Goal: Task Accomplishment & Management: Use online tool/utility

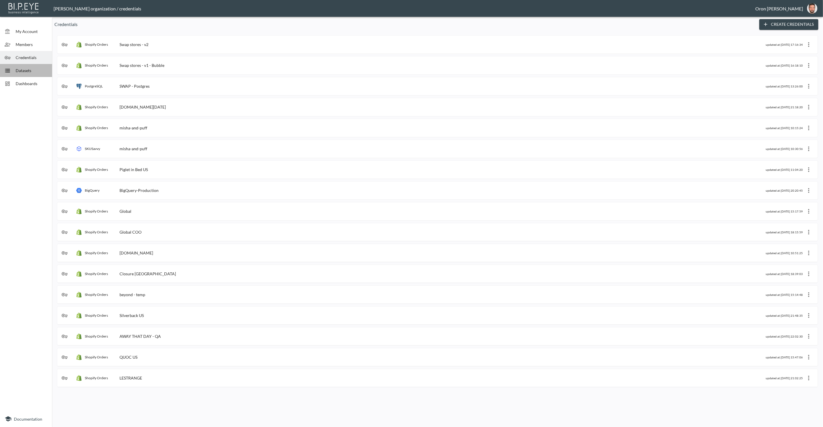
click at [37, 73] on span "Datasets" at bounding box center [32, 70] width 32 height 6
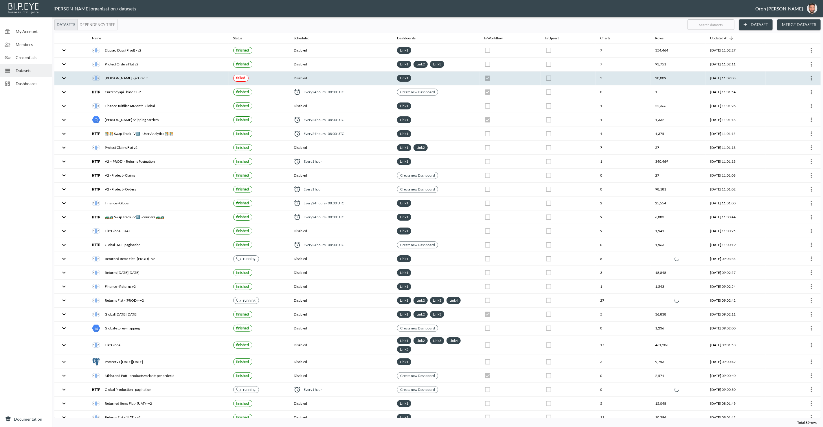
click at [808, 78] on icon "more" at bounding box center [811, 78] width 7 height 7
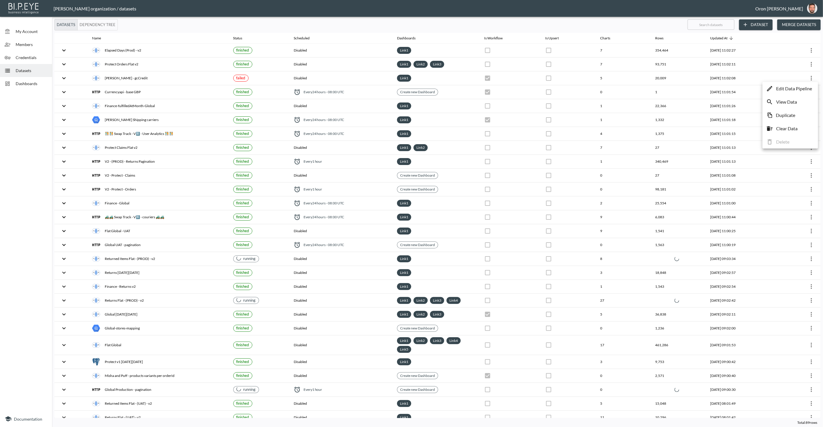
click at [802, 86] on p "Edit Data Pipeline" at bounding box center [794, 88] width 36 height 7
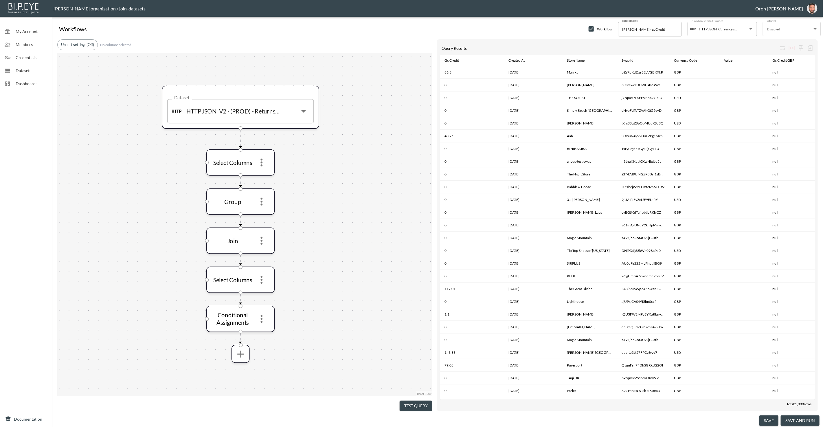
drag, startPoint x: 24, startPoint y: 69, endPoint x: 744, endPoint y: 17, distance: 722.3
click at [24, 69] on span "Datasets" at bounding box center [32, 70] width 32 height 6
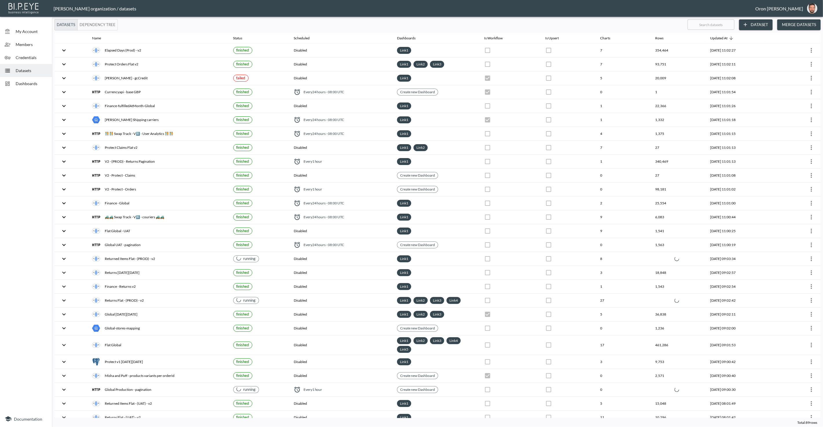
click at [697, 25] on input "text" at bounding box center [711, 24] width 47 height 14
type input "c"
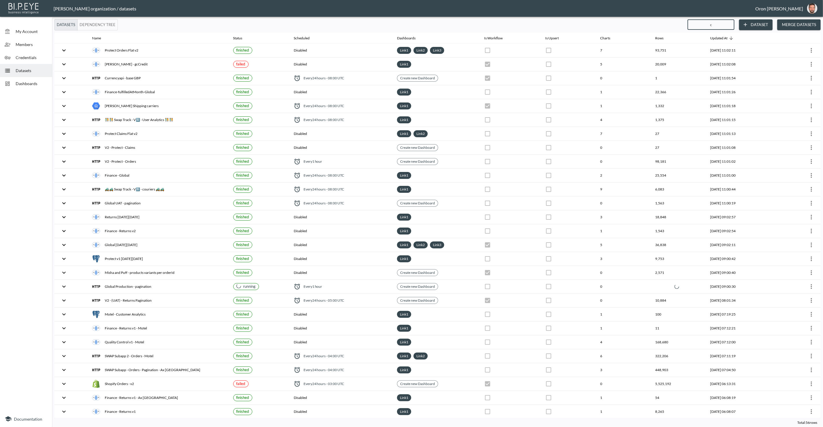
checkbox input "true"
checkbox input "false"
checkbox input "true"
checkbox input "false"
checkbox input "true"
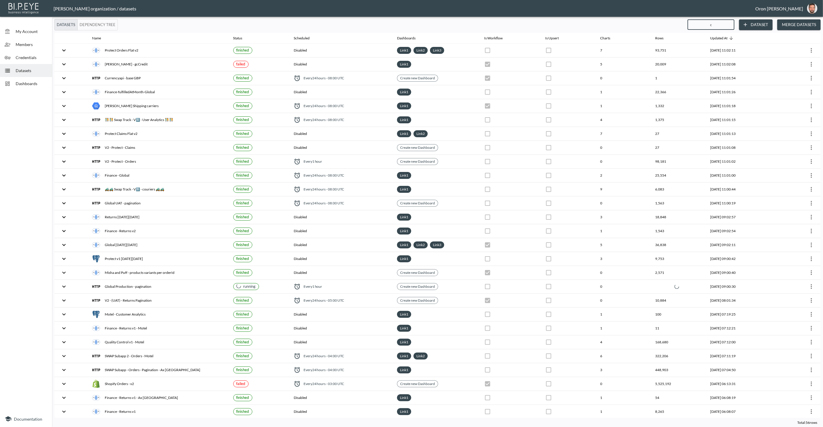
checkbox input "true"
checkbox input "false"
checkbox input "true"
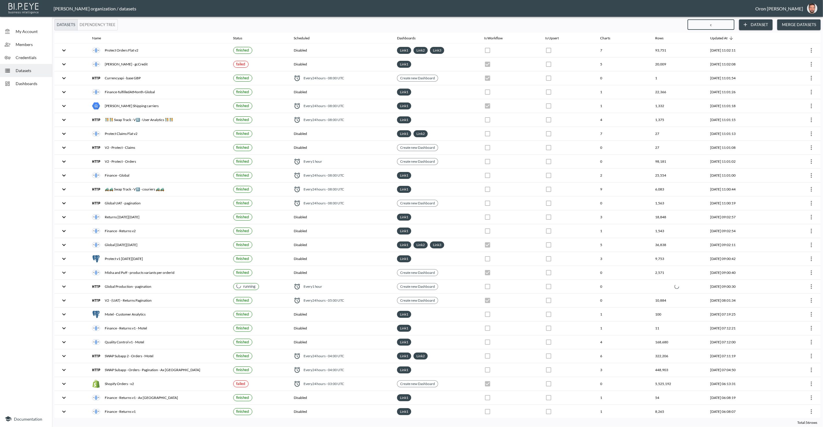
checkbox input "true"
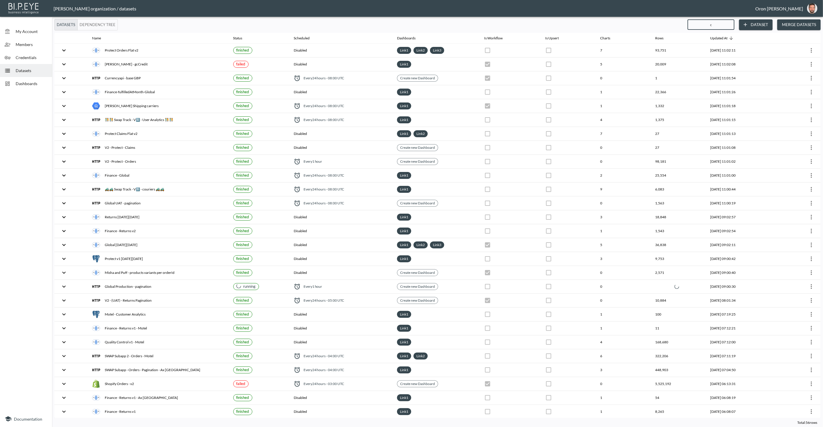
checkbox input "true"
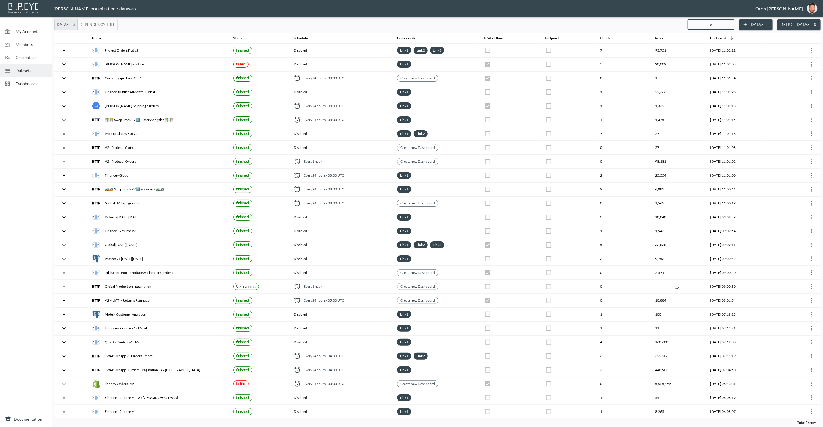
checkbox input "true"
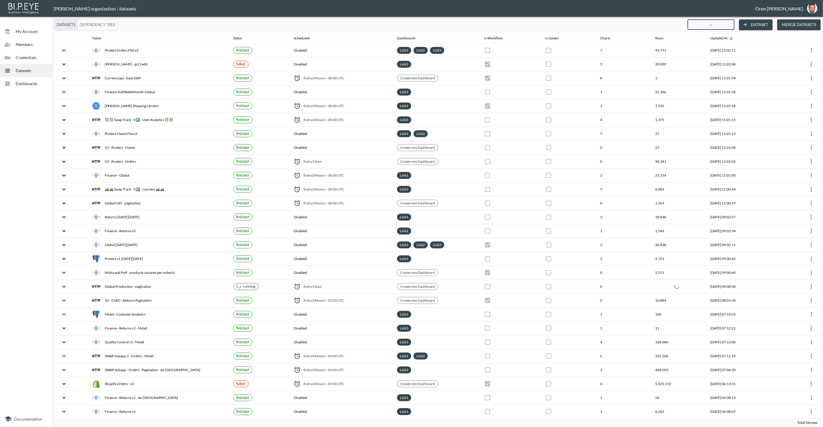
checkbox input "true"
checkbox input "false"
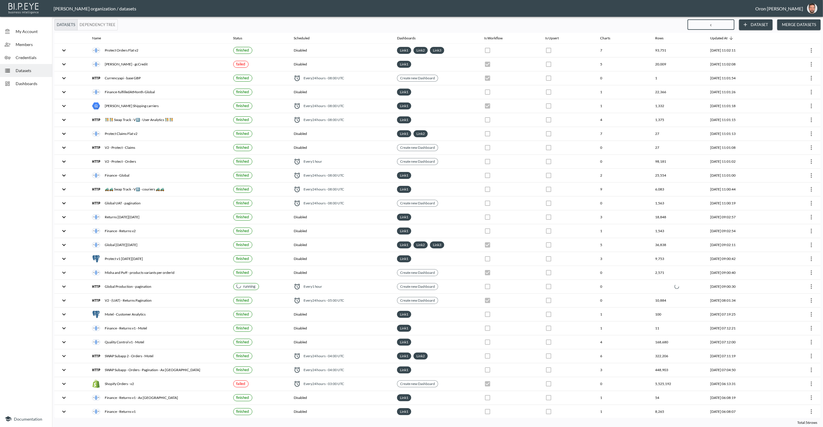
checkbox input "false"
type input "cr"
checkbox input "true"
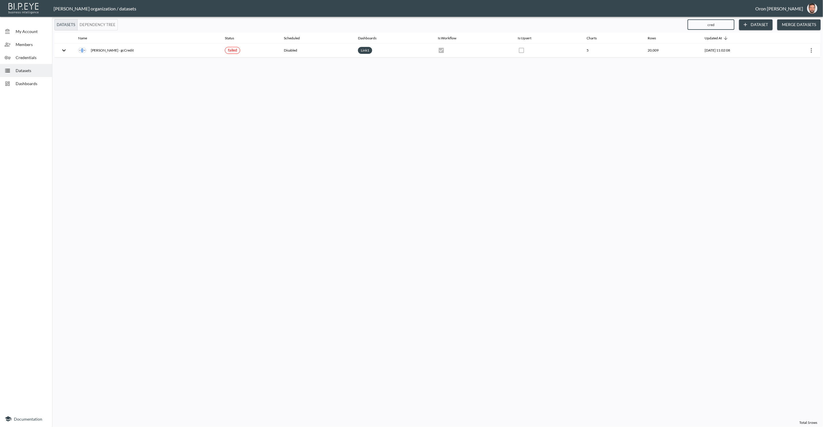
drag, startPoint x: 723, startPoint y: 24, endPoint x: 665, endPoint y: 24, distance: 57.3
click at [665, 24] on div "Datasets Dependency Tree cred ​ Dataset Merge Datasets" at bounding box center [437, 24] width 766 height 11
type input "cu"
checkbox input "true"
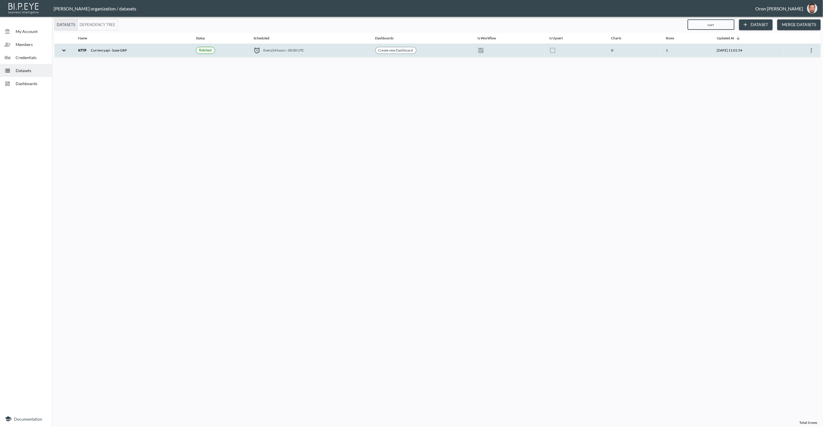
type input "curr"
click at [810, 49] on icon "more" at bounding box center [811, 50] width 7 height 7
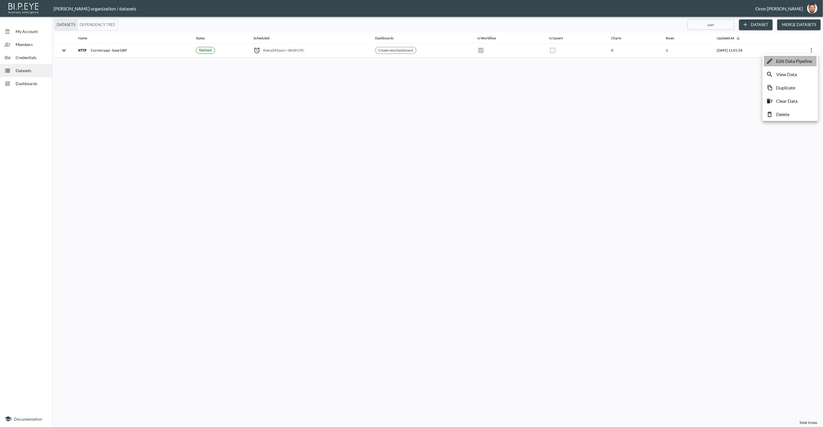
click at [806, 60] on p "Edit Data Pipeline" at bounding box center [794, 61] width 36 height 7
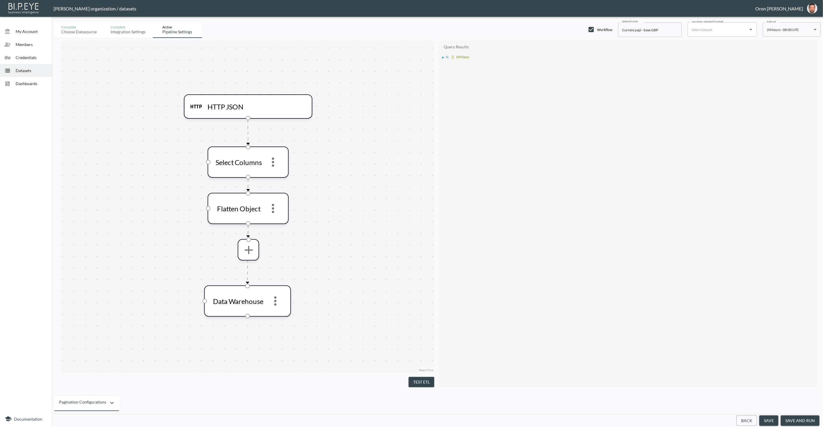
click at [425, 382] on button "Test ETL" at bounding box center [422, 382] width 26 height 11
click at [279, 211] on icon "more" at bounding box center [273, 208] width 14 height 14
click at [277, 220] on li "Edit" at bounding box center [273, 224] width 25 height 10
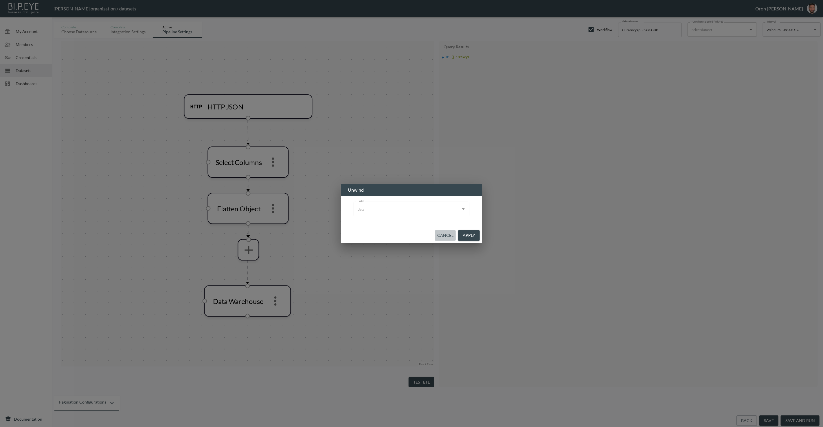
drag, startPoint x: 445, startPoint y: 236, endPoint x: 340, endPoint y: 244, distance: 105.7
click at [444, 236] on button "Cancel" at bounding box center [445, 235] width 21 height 11
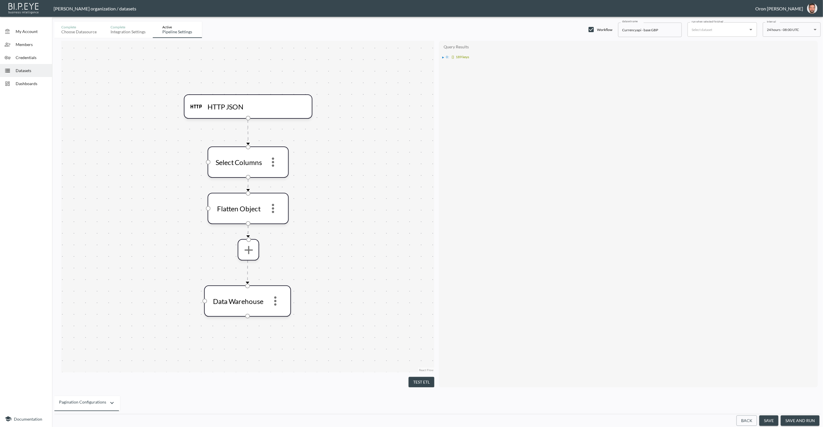
click at [444, 54] on li "▶ 0 : {} 189 keys" at bounding box center [629, 56] width 373 height 5
click at [444, 56] on div "▶" at bounding box center [444, 57] width 2 height 3
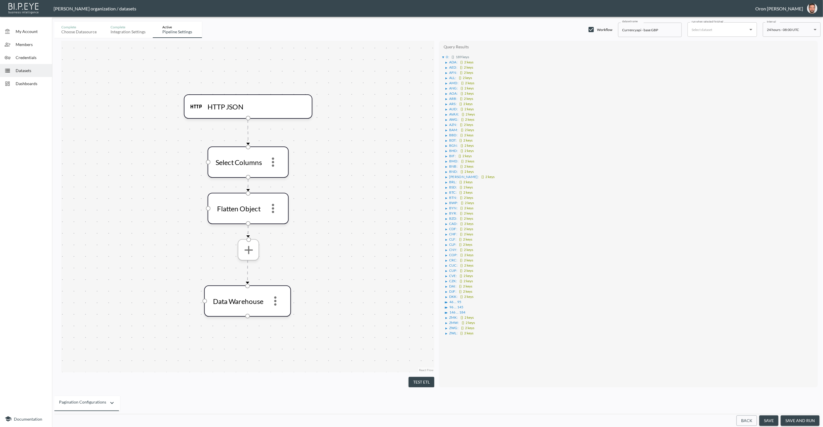
click at [256, 251] on button "more" at bounding box center [248, 250] width 19 height 19
click at [250, 252] on icon "more" at bounding box center [248, 250] width 14 height 14
click at [257, 387] on p "Flatten Root Object" at bounding box center [243, 385] width 40 height 7
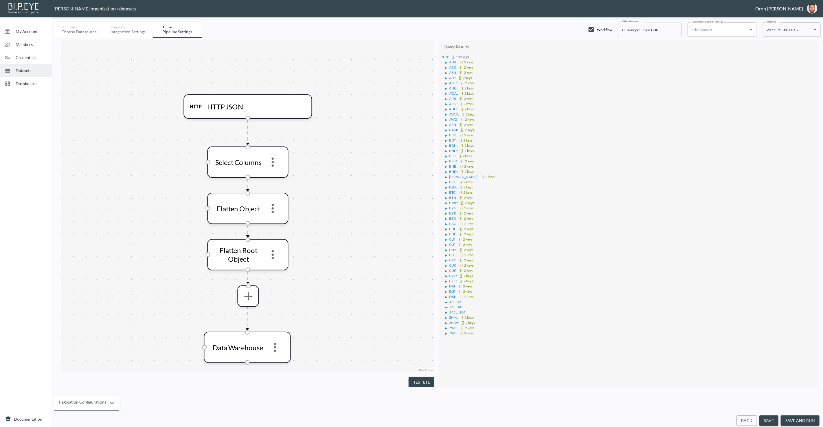
click at [416, 379] on button "Test ETL" at bounding box center [422, 382] width 26 height 11
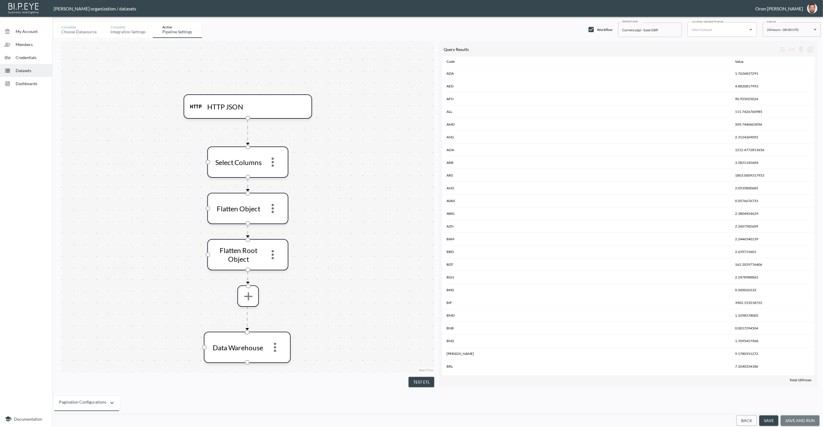
drag, startPoint x: 798, startPoint y: 420, endPoint x: 788, endPoint y: 405, distance: 17.8
click at [798, 420] on button "save and run" at bounding box center [800, 420] width 39 height 11
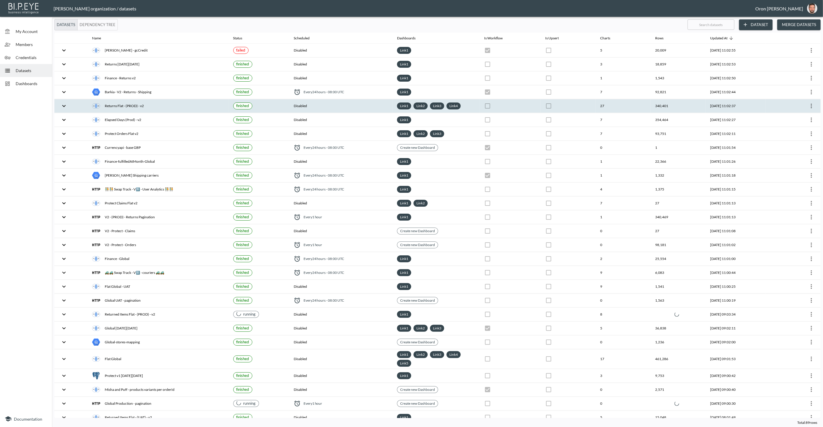
checkbox input "true"
checkbox input "false"
checkbox input "true"
checkbox input "false"
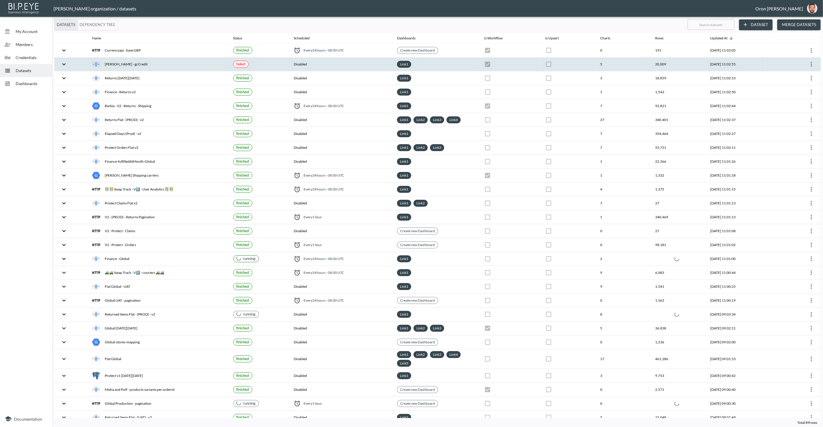
checkbox input "false"
checkbox input "true"
checkbox input "false"
checkbox input "true"
checkbox input "false"
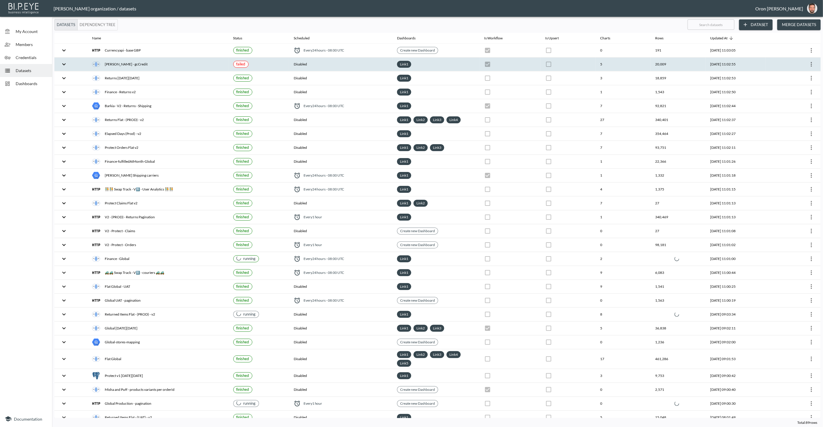
checkbox input "true"
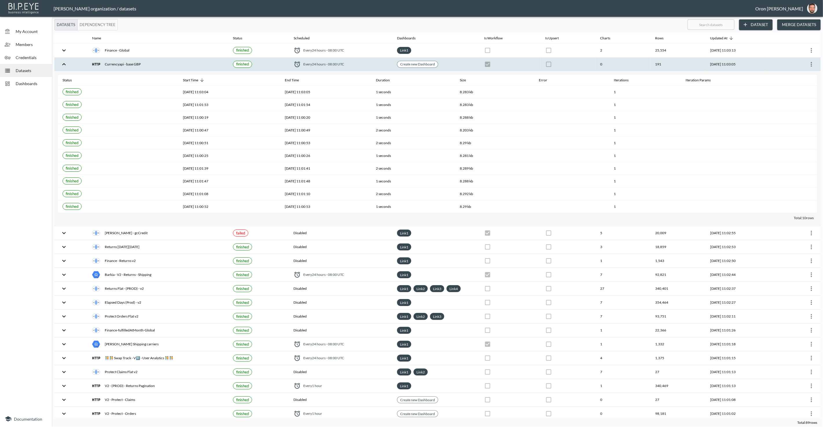
click at [568, 63] on th at bounding box center [568, 65] width 55 height 14
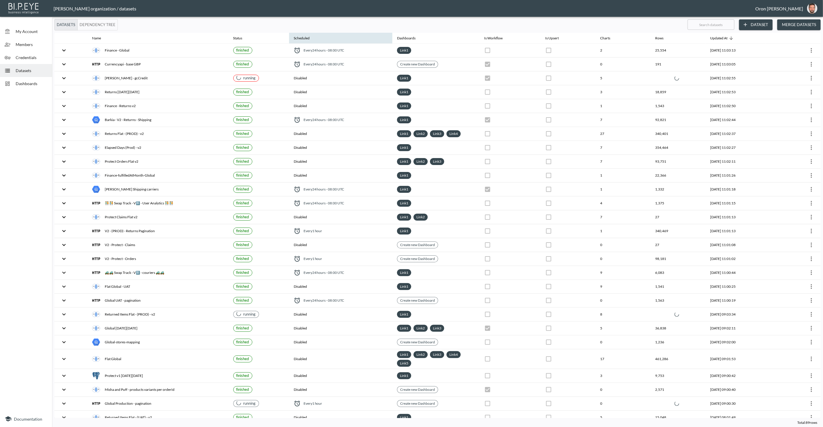
checkbox input "true"
checkbox input "false"
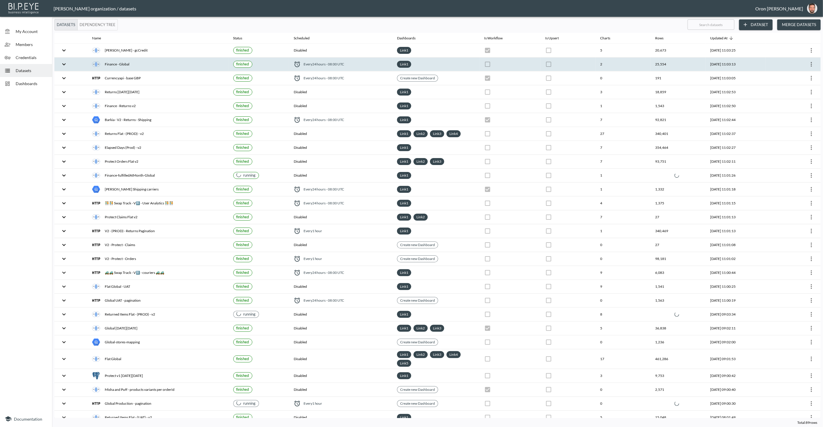
checkbox input "false"
checkbox input "true"
checkbox input "false"
checkbox input "true"
checkbox input "false"
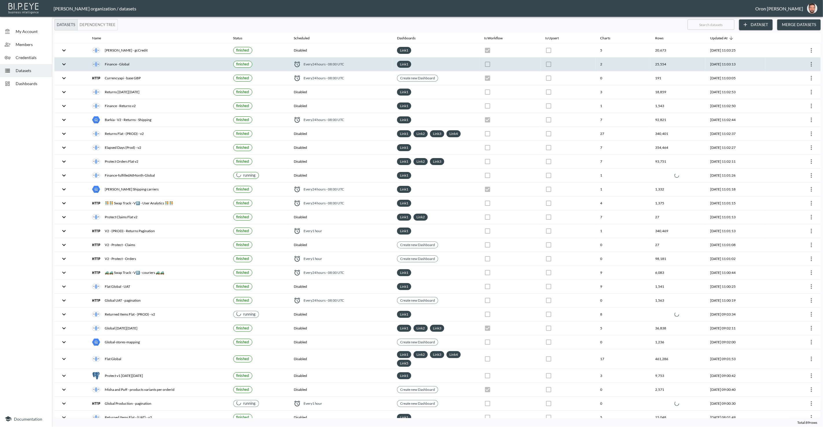
checkbox input "true"
checkbox input "false"
checkbox input "true"
checkbox input "false"
checkbox input "true"
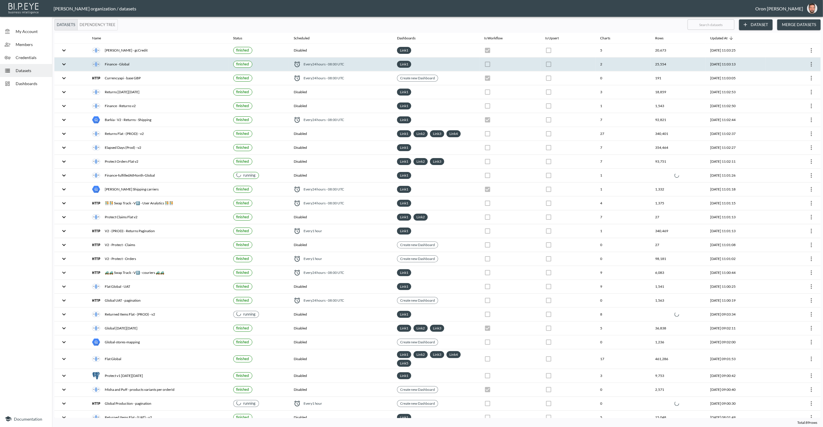
checkbox input "false"
checkbox input "true"
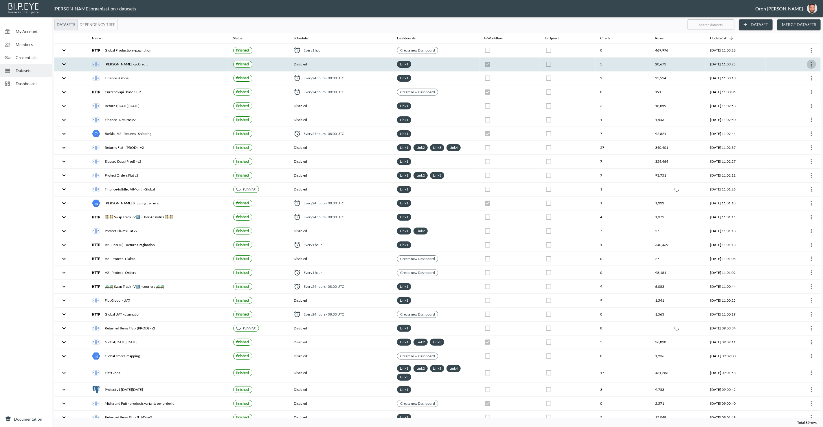
click at [809, 61] on icon "more" at bounding box center [811, 64] width 7 height 7
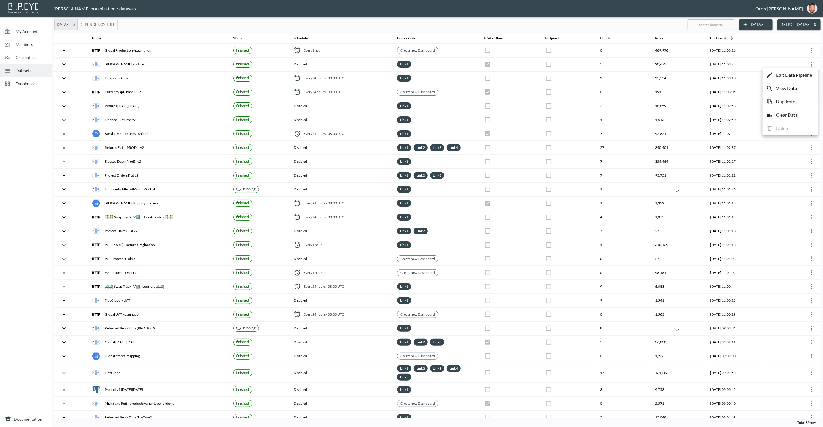
click at [807, 74] on p "Edit Data Pipeline" at bounding box center [794, 74] width 36 height 7
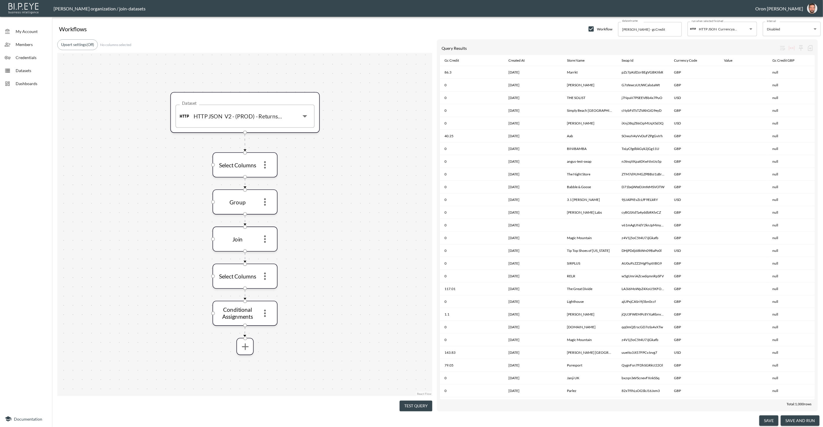
click at [423, 405] on button "Test Query" at bounding box center [416, 406] width 33 height 11
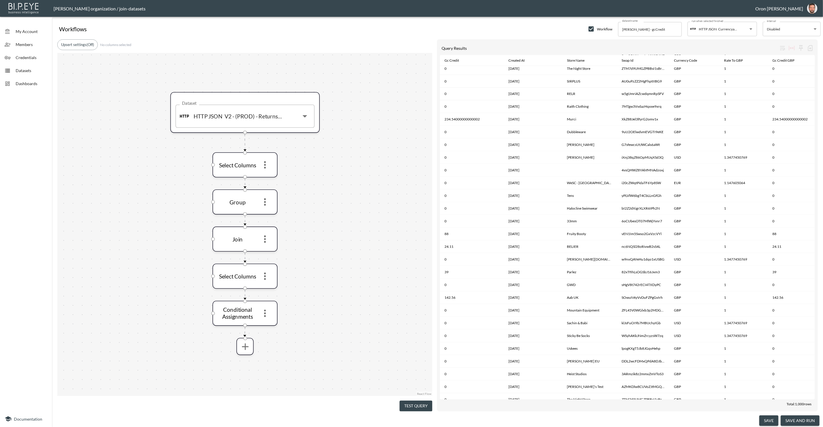
scroll to position [500, 0]
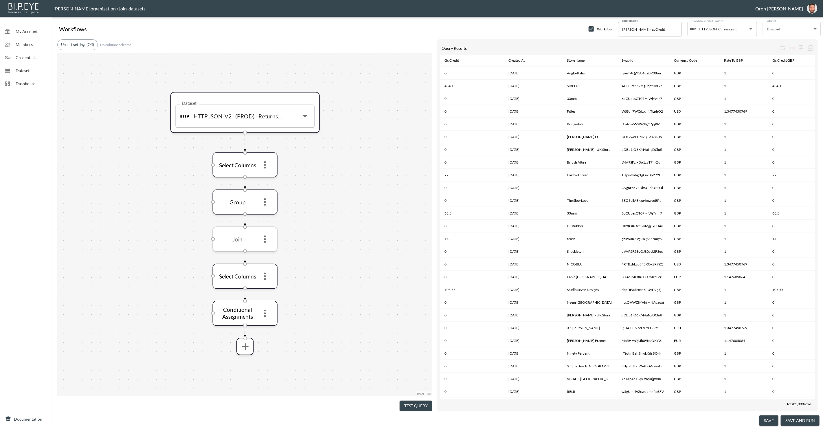
click at [268, 242] on icon "more" at bounding box center [264, 239] width 11 height 11
click at [267, 241] on icon "more" at bounding box center [264, 238] width 11 height 11
click at [266, 249] on li "Edit" at bounding box center [264, 252] width 25 height 10
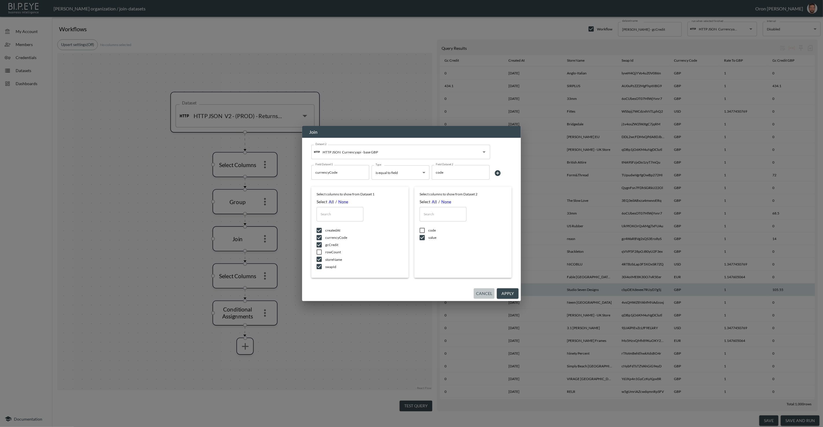
click at [485, 293] on button "Cancel" at bounding box center [484, 293] width 21 height 11
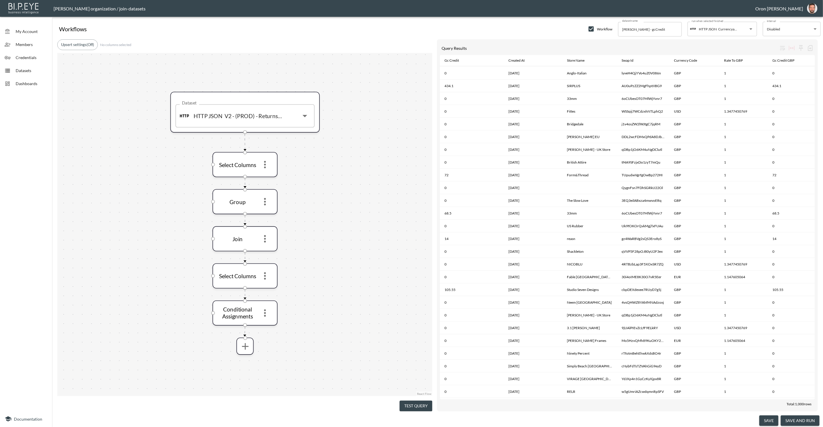
click at [41, 73] on div "Datasets" at bounding box center [26, 70] width 52 height 13
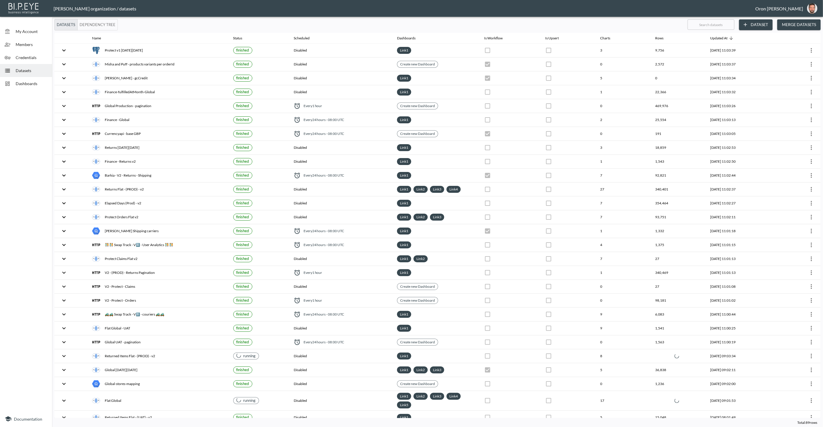
checkbox input "false"
checkbox input "true"
checkbox input "false"
checkbox input "true"
checkbox input "false"
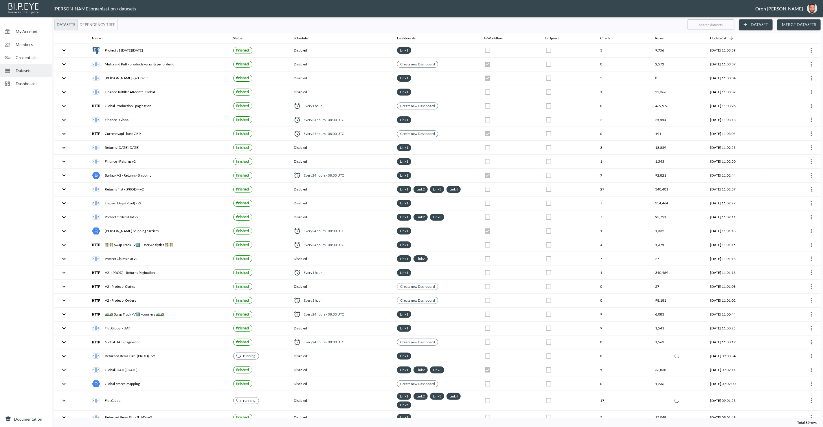
checkbox input "true"
checkbox input "false"
checkbox input "true"
checkbox input "false"
checkbox input "true"
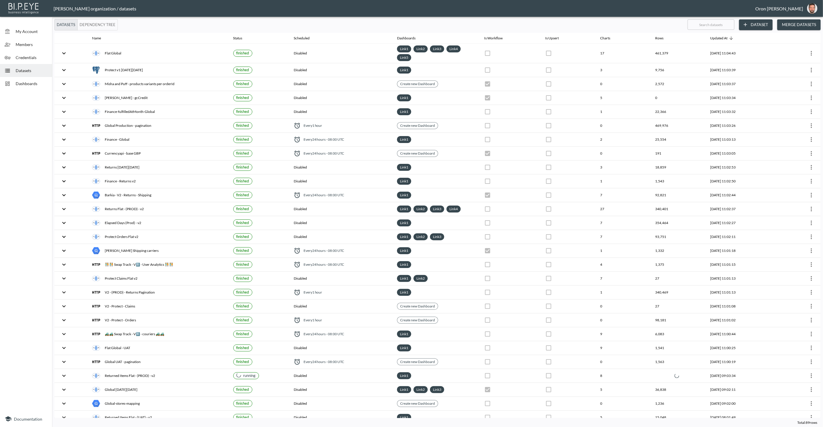
checkbox input "false"
checkbox input "true"
checkbox input "false"
checkbox input "true"
checkbox input "false"
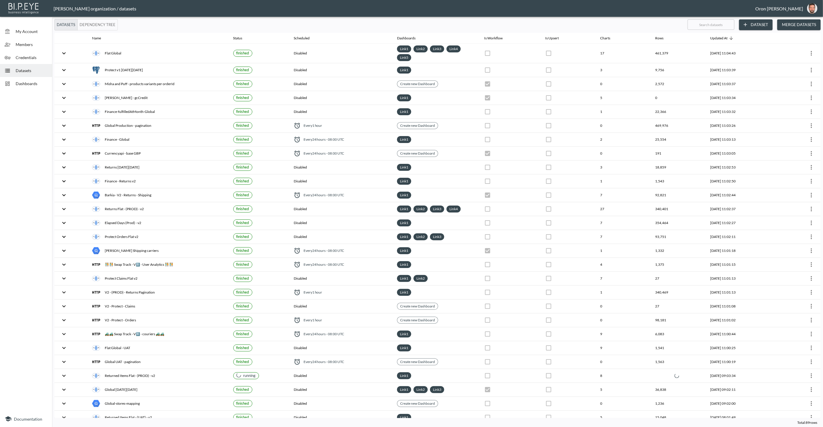
checkbox input "true"
checkbox input "false"
checkbox input "true"
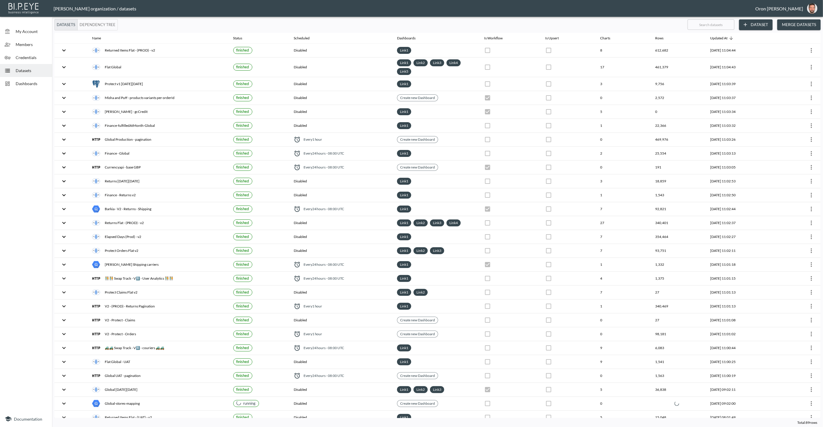
checkbox input "false"
checkbox input "true"
checkbox input "false"
checkbox input "true"
checkbox input "false"
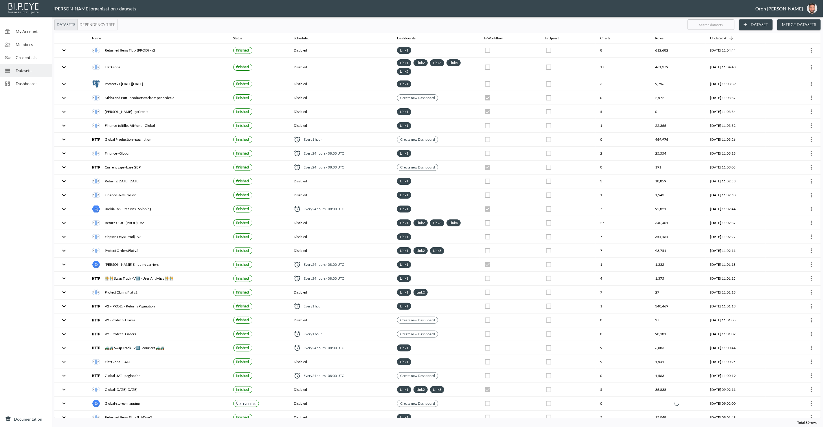
checkbox input "true"
checkbox input "false"
checkbox input "true"
checkbox input "false"
checkbox input "true"
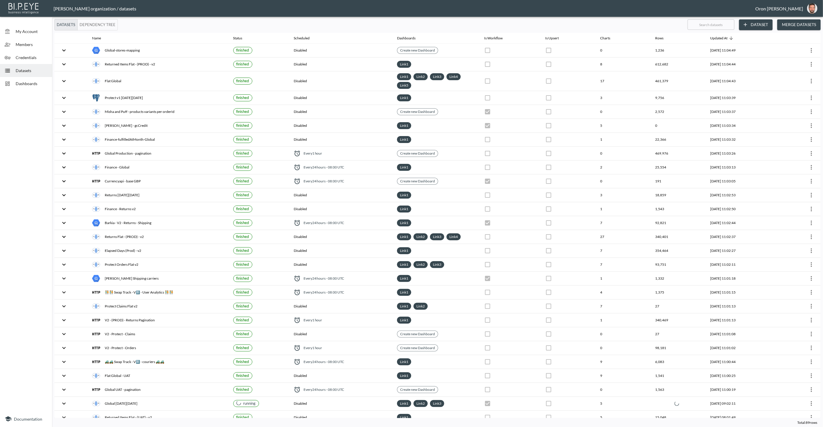
checkbox input "true"
checkbox input "false"
checkbox input "true"
checkbox input "false"
checkbox input "true"
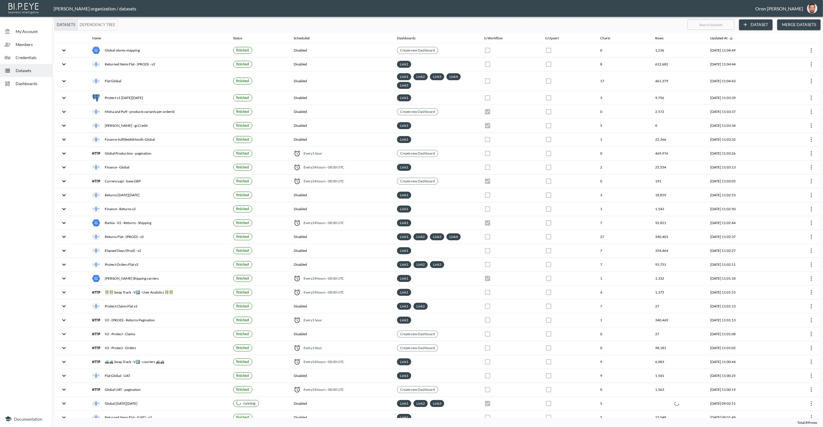
checkbox input "false"
checkbox input "true"
checkbox input "false"
checkbox input "true"
checkbox input "false"
